Goal: Task Accomplishment & Management: Use online tool/utility

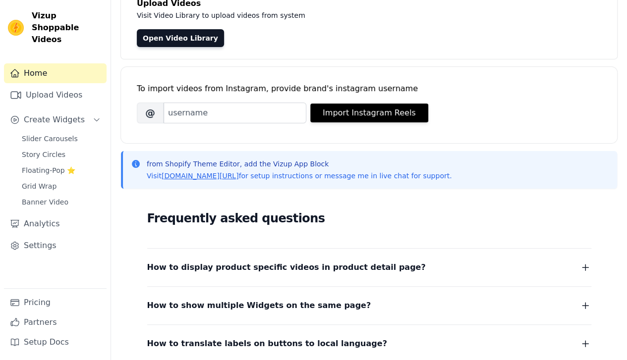
scroll to position [194, 0]
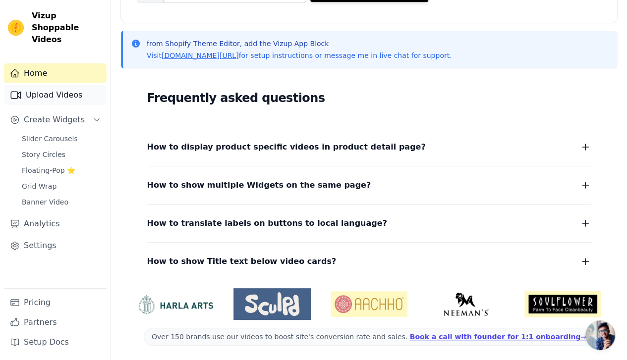
click at [40, 87] on link "Upload Videos" at bounding box center [55, 95] width 103 height 20
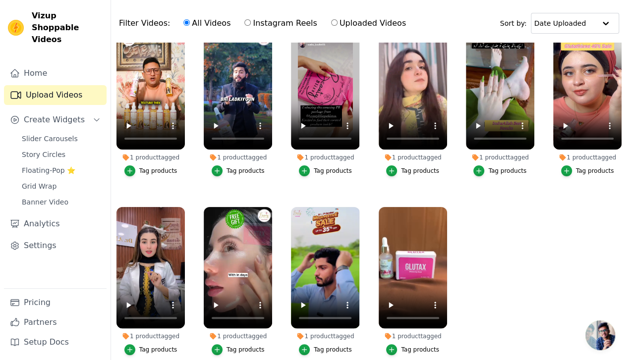
scroll to position [100, 0]
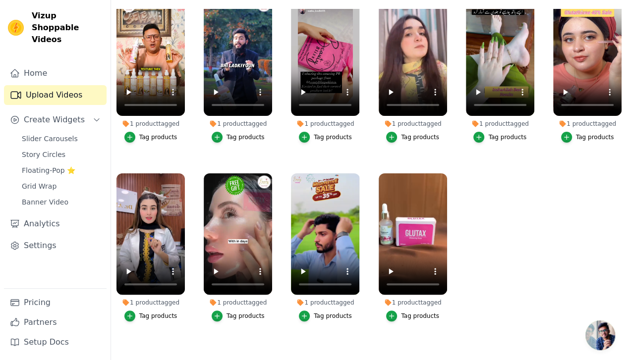
click at [328, 312] on div "Tag products" at bounding box center [333, 316] width 38 height 8
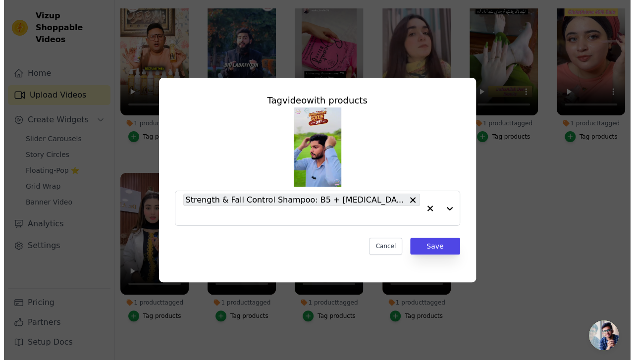
scroll to position [0, 0]
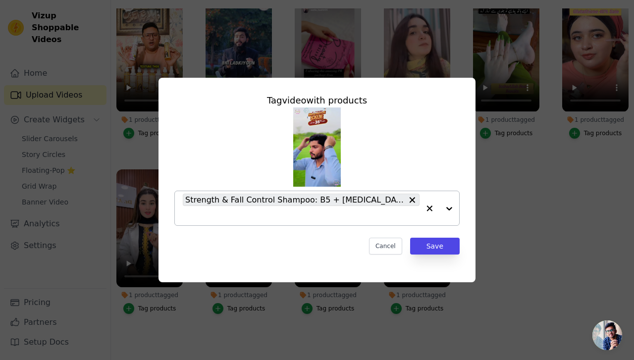
click at [453, 213] on div at bounding box center [440, 208] width 40 height 34
click at [454, 207] on div at bounding box center [440, 208] width 40 height 34
click at [412, 202] on div "Strength & Fall Control Shampoo: B5 + [MEDICAL_DATA], 95% Less Hair Fall" at bounding box center [301, 208] width 237 height 34
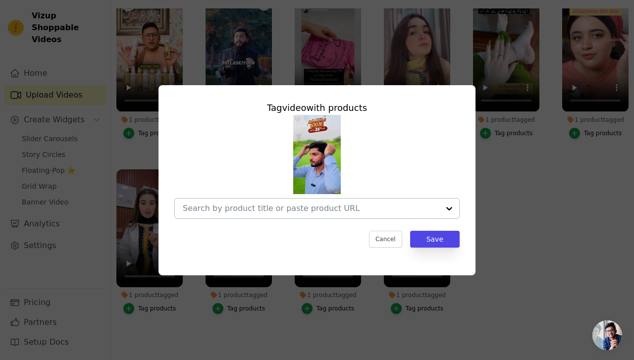
click at [390, 211] on input "1 product tagged Tag video with products Cancel Save Tag products" at bounding box center [311, 208] width 257 height 9
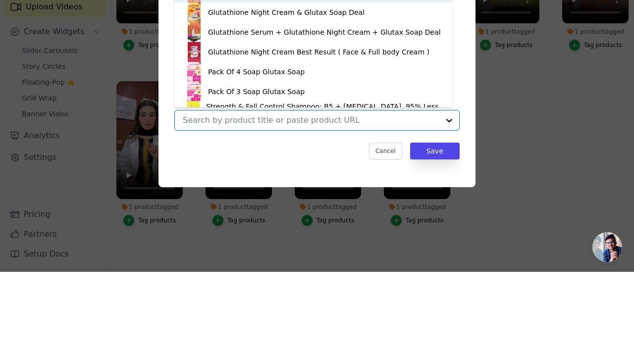
click at [391, 210] on input "1 product tagged Tag video with products GLUTATHIONE + 30X VITAMIN C SERUM Glut…" at bounding box center [311, 208] width 257 height 9
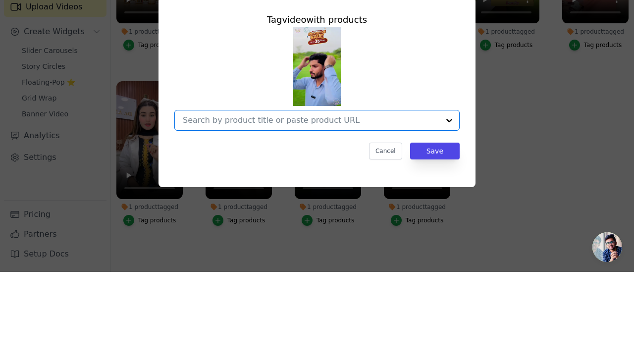
click at [390, 210] on input "1 product tagged Tag video with products Option undefined, selected. Select is …" at bounding box center [311, 208] width 257 height 9
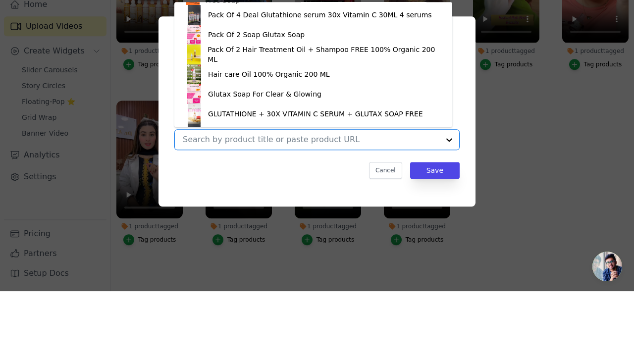
scroll to position [158, 0]
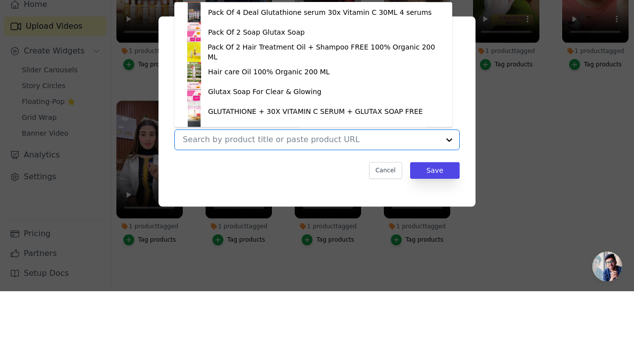
click at [276, 145] on div "Hair care Oil 100% Organic 200 ML" at bounding box center [269, 141] width 122 height 10
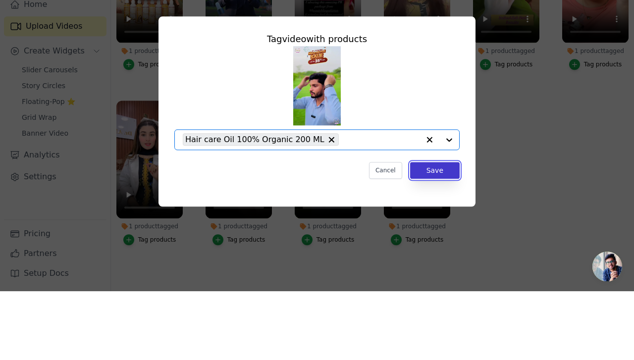
click at [447, 243] on button "Save" at bounding box center [435, 239] width 50 height 17
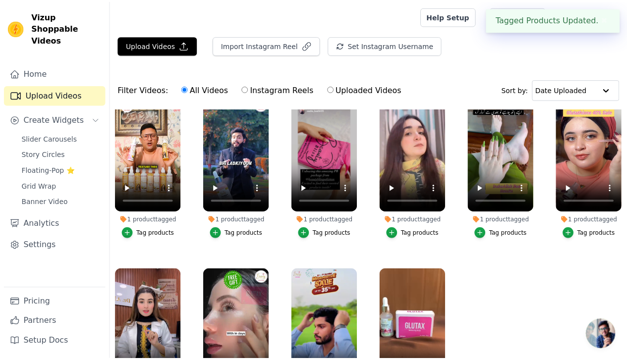
scroll to position [100, 0]
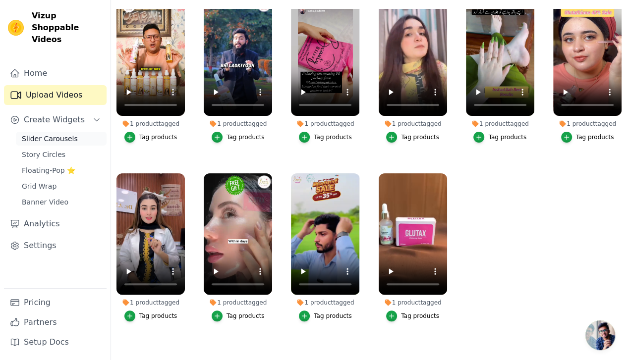
click at [35, 134] on span "Slider Carousels" at bounding box center [50, 139] width 56 height 10
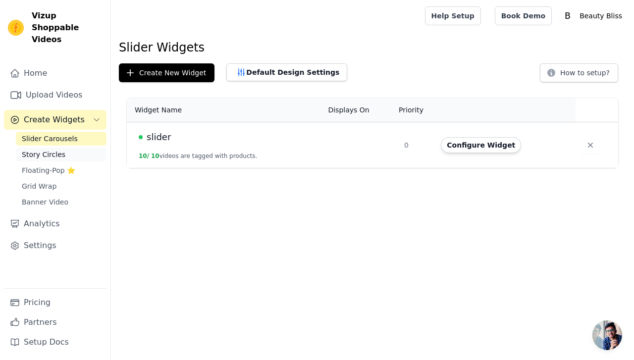
click at [33, 150] on span "Story Circles" at bounding box center [44, 155] width 44 height 10
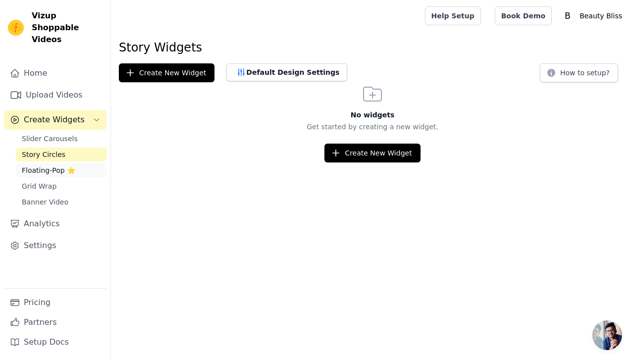
click at [33, 165] on span "Floating-Pop ⭐" at bounding box center [49, 170] width 54 height 10
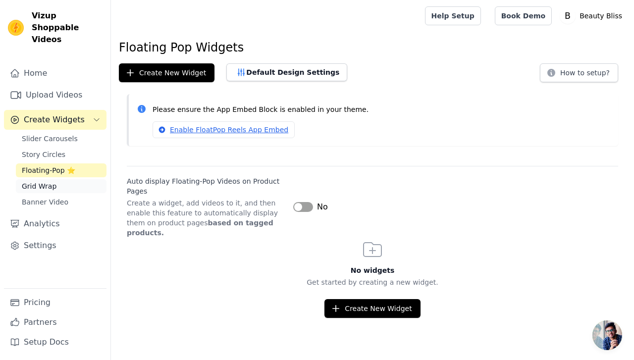
click at [31, 181] on span "Grid Wrap" at bounding box center [39, 186] width 35 height 10
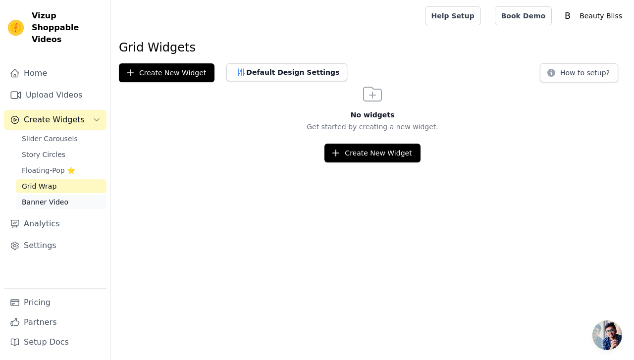
click at [34, 197] on span "Banner Video" at bounding box center [45, 202] width 47 height 10
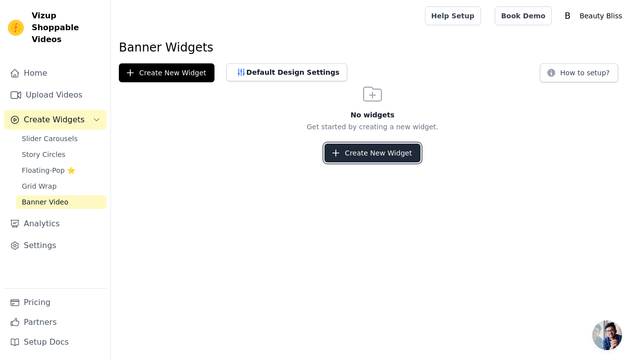
click at [393, 153] on button "Create New Widget" at bounding box center [373, 153] width 96 height 19
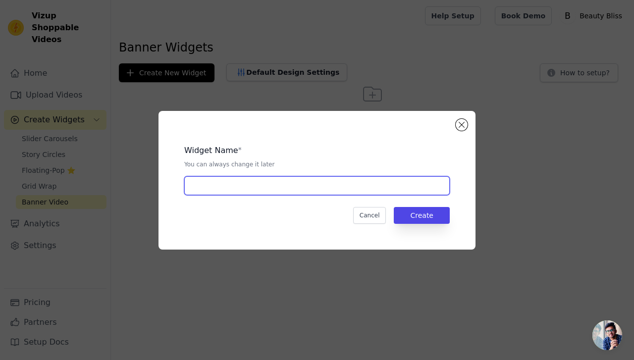
click at [368, 186] on input "text" at bounding box center [317, 185] width 266 height 19
type input "Serum & Soap Combo Deal"
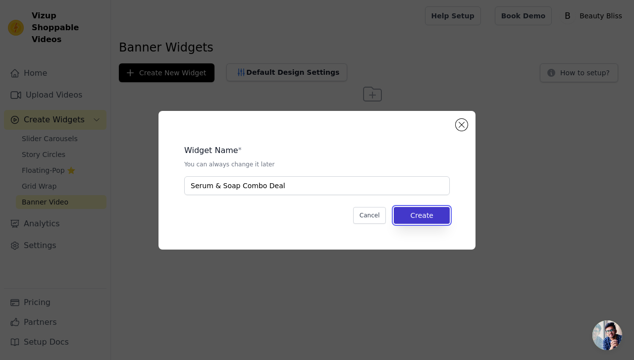
click at [429, 221] on button "Create" at bounding box center [422, 215] width 56 height 17
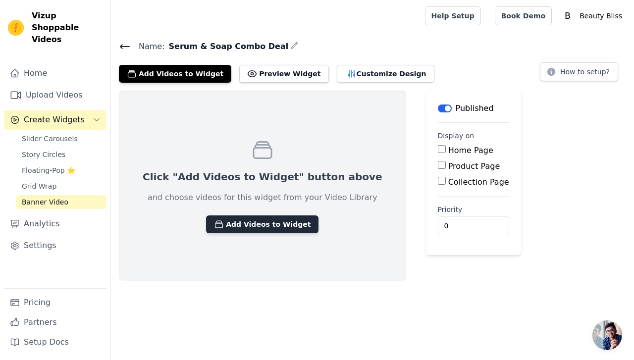
click at [259, 221] on button "Add Videos to Widget" at bounding box center [262, 225] width 112 height 18
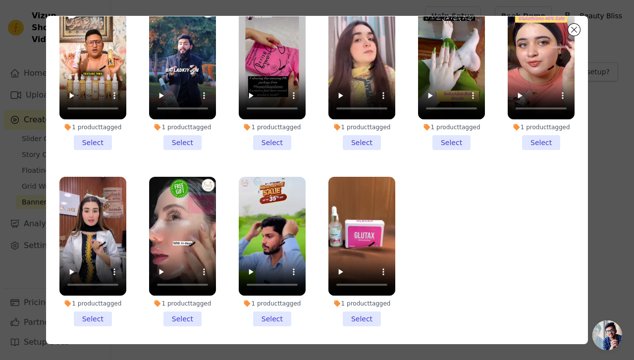
scroll to position [86, 0]
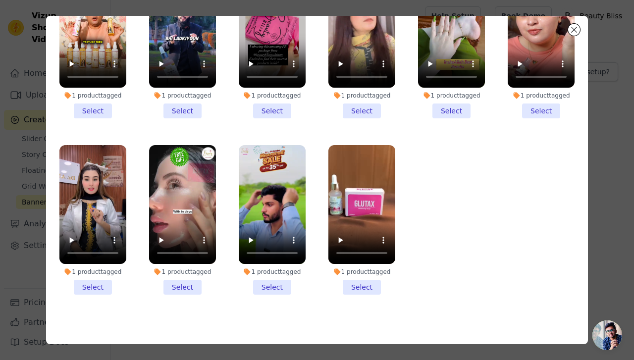
click at [357, 282] on li "1 product tagged Select" at bounding box center [361, 220] width 67 height 150
click at [0, 0] on input "1 product tagged Select" at bounding box center [0, 0] width 0 height 0
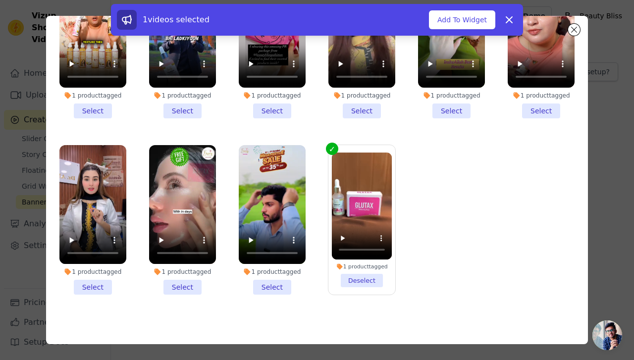
scroll to position [0, 0]
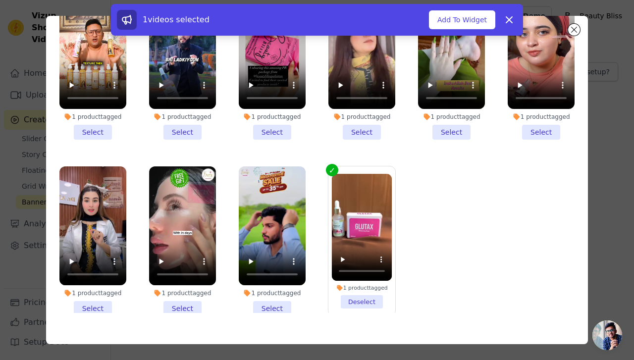
click at [170, 302] on li "1 product tagged Select" at bounding box center [182, 241] width 67 height 150
click at [0, 0] on input "1 product tagged Select" at bounding box center [0, 0] width 0 height 0
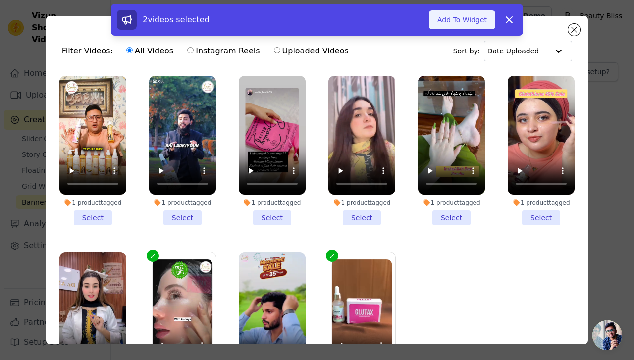
click at [468, 20] on button "Add To Widget" at bounding box center [462, 19] width 66 height 19
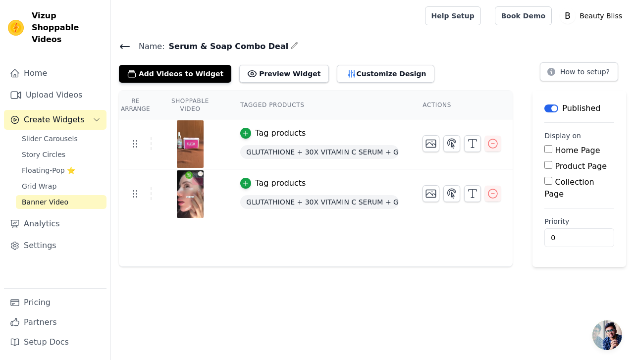
click at [548, 182] on input "Collection Page" at bounding box center [548, 181] width 8 height 8
checkbox input "true"
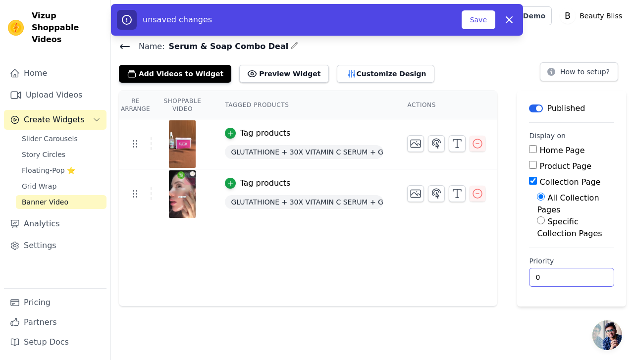
click at [584, 269] on input "0" at bounding box center [571, 277] width 85 height 19
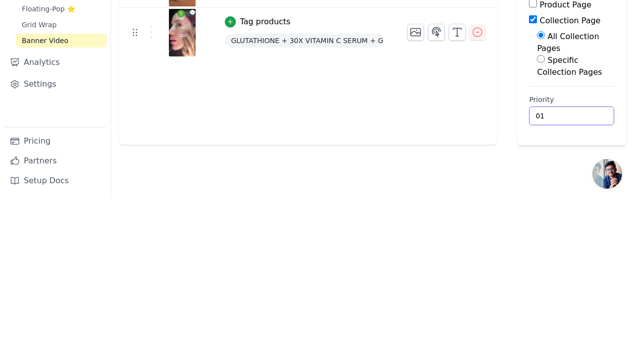
type input "0"
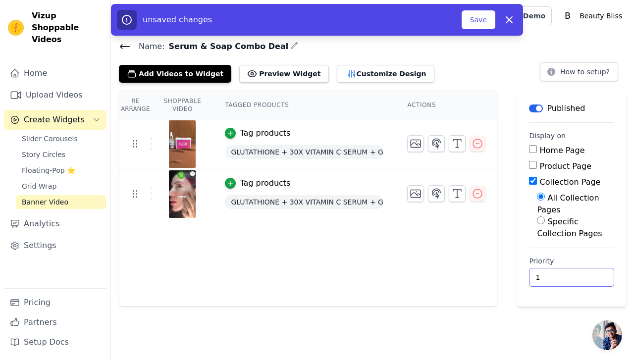
type input "1"
click at [537, 217] on input "Specific Collection Pages" at bounding box center [541, 221] width 8 height 8
radio input "true"
click at [594, 250] on button "Select Collection Pages" at bounding box center [575, 260] width 77 height 25
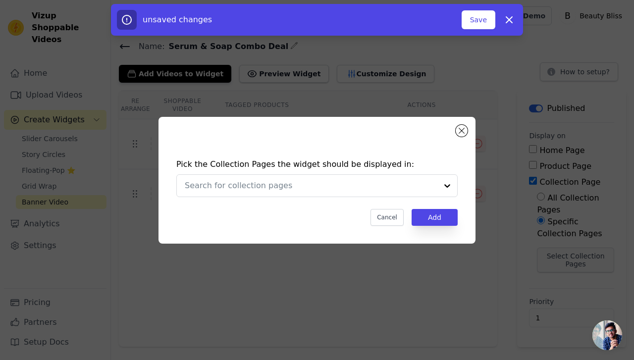
click at [436, 186] on input "text" at bounding box center [311, 186] width 253 height 12
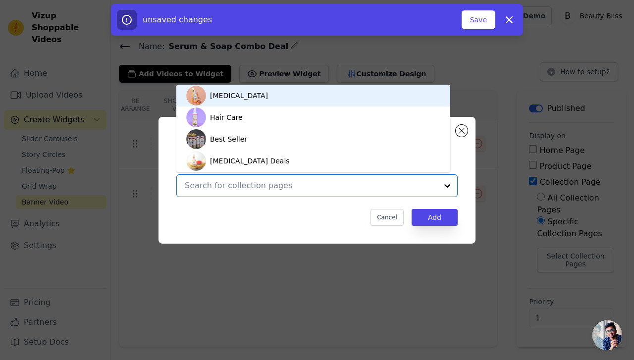
click at [327, 103] on div "[MEDICAL_DATA]" at bounding box center [313, 96] width 254 height 22
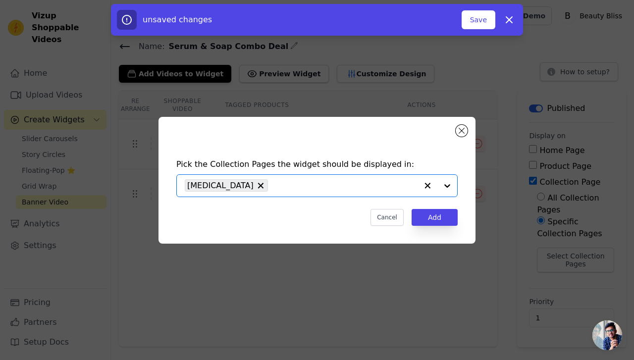
click at [273, 188] on input "text" at bounding box center [345, 186] width 145 height 12
click at [304, 185] on input "text" at bounding box center [311, 186] width 253 height 12
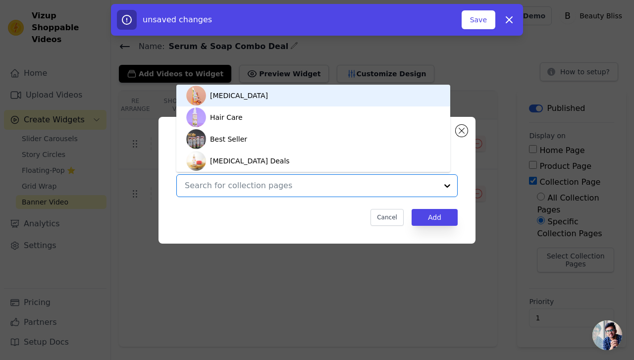
click at [245, 164] on div "[MEDICAL_DATA] Deals" at bounding box center [250, 161] width 80 height 22
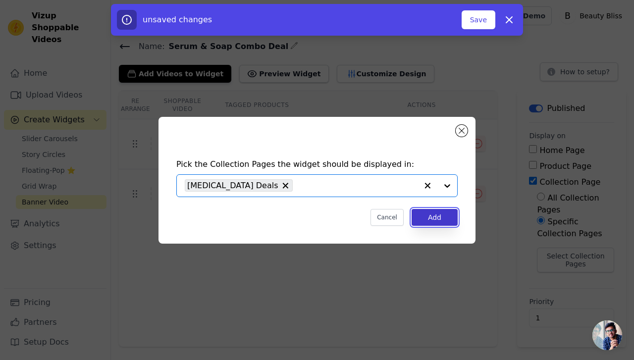
click at [446, 212] on button "Add" at bounding box center [435, 217] width 46 height 17
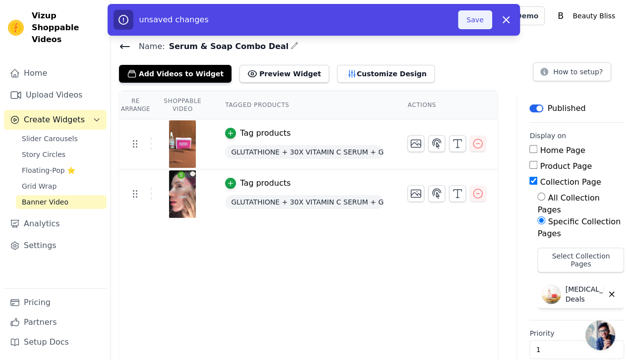
click at [470, 23] on button "Save" at bounding box center [475, 19] width 34 height 19
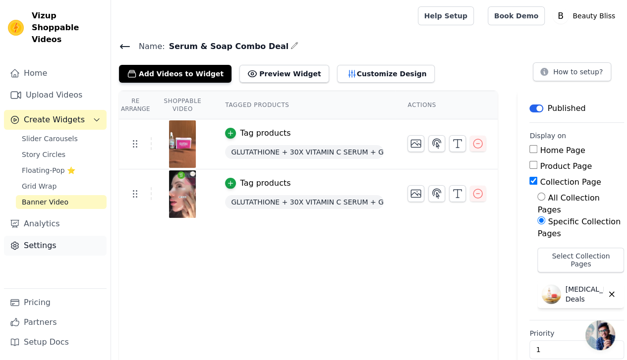
click at [24, 236] on link "Settings" at bounding box center [55, 246] width 103 height 20
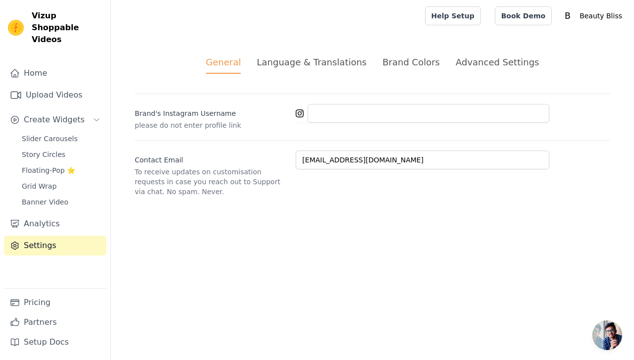
click at [300, 117] on div at bounding box center [423, 113] width 254 height 19
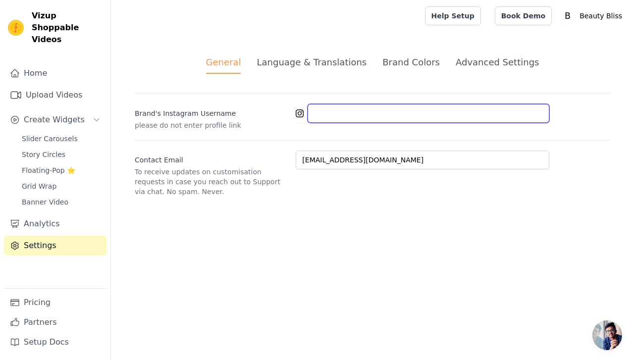
click at [391, 117] on input "Brand's Instagram Username" at bounding box center [429, 113] width 242 height 19
type input "B"
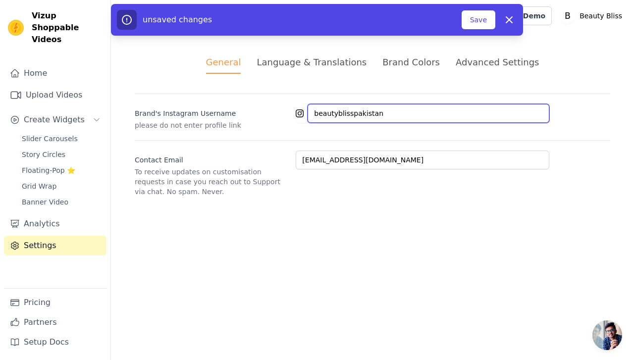
type input "beautyblisspakistan"
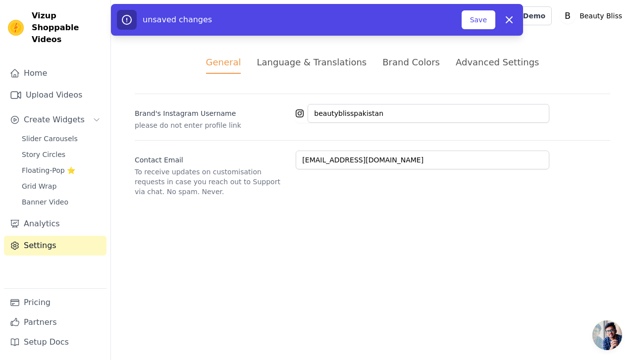
click at [593, 147] on div "Contact Email To receive updates on customisation requests in case you reach ou…" at bounding box center [373, 168] width 476 height 56
click at [478, 19] on button "Save" at bounding box center [479, 19] width 34 height 19
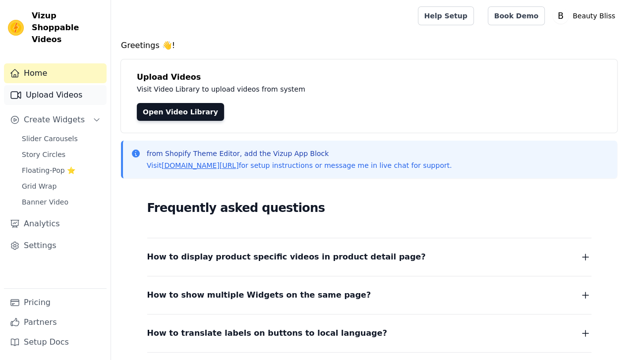
click at [51, 85] on link "Upload Videos" at bounding box center [55, 95] width 103 height 20
